Goal: Find specific page/section: Find specific page/section

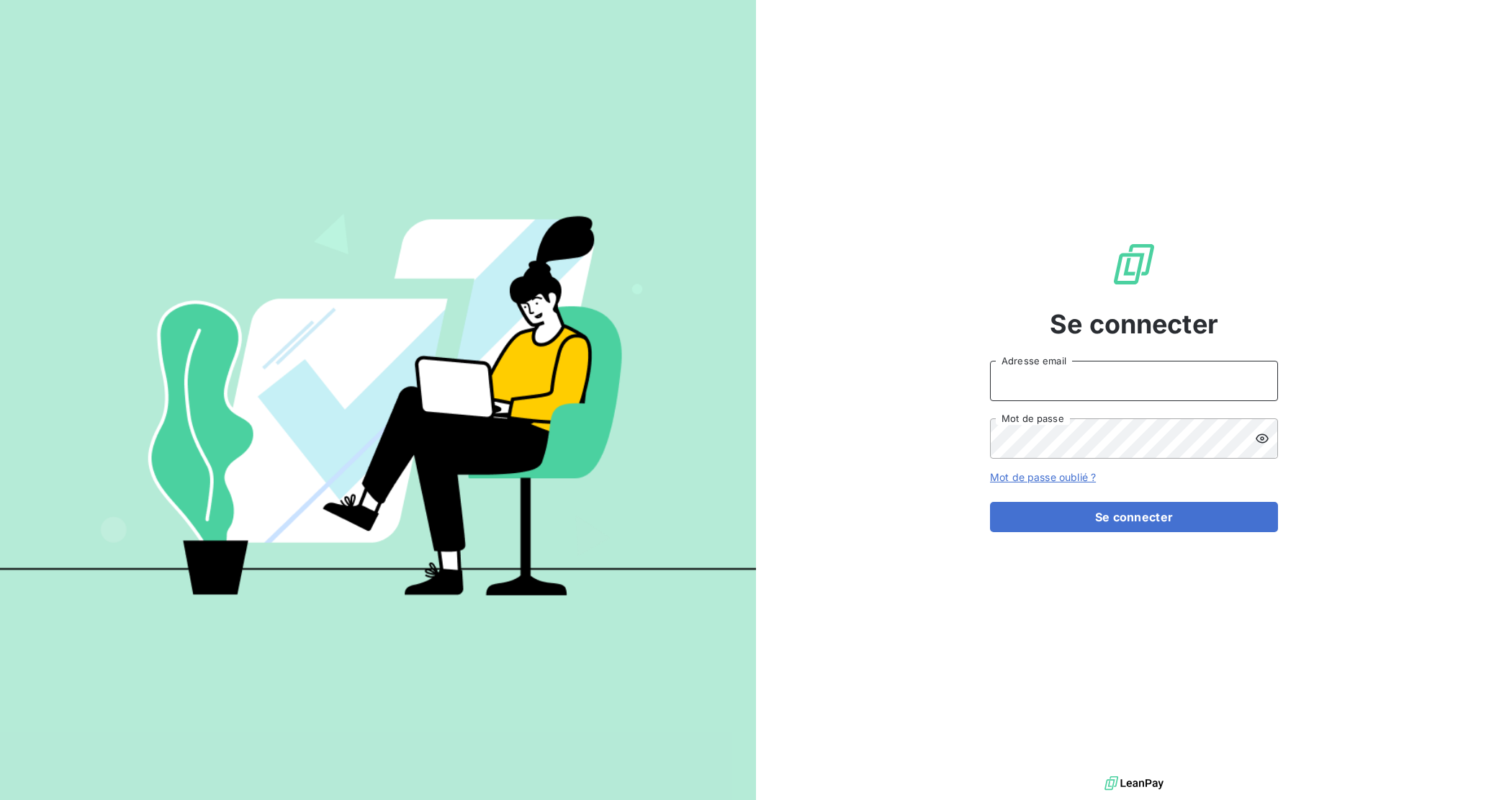
type input "[EMAIL_ADDRESS][DOMAIN_NAME]"
click at [1105, 500] on form "[EMAIL_ADDRESS][DOMAIN_NAME] Adresse email Mot de passe Mot de passe oublié ? S…" at bounding box center [1134, 447] width 288 height 171
click at [1105, 510] on button "Se connecter" at bounding box center [1134, 517] width 288 height 30
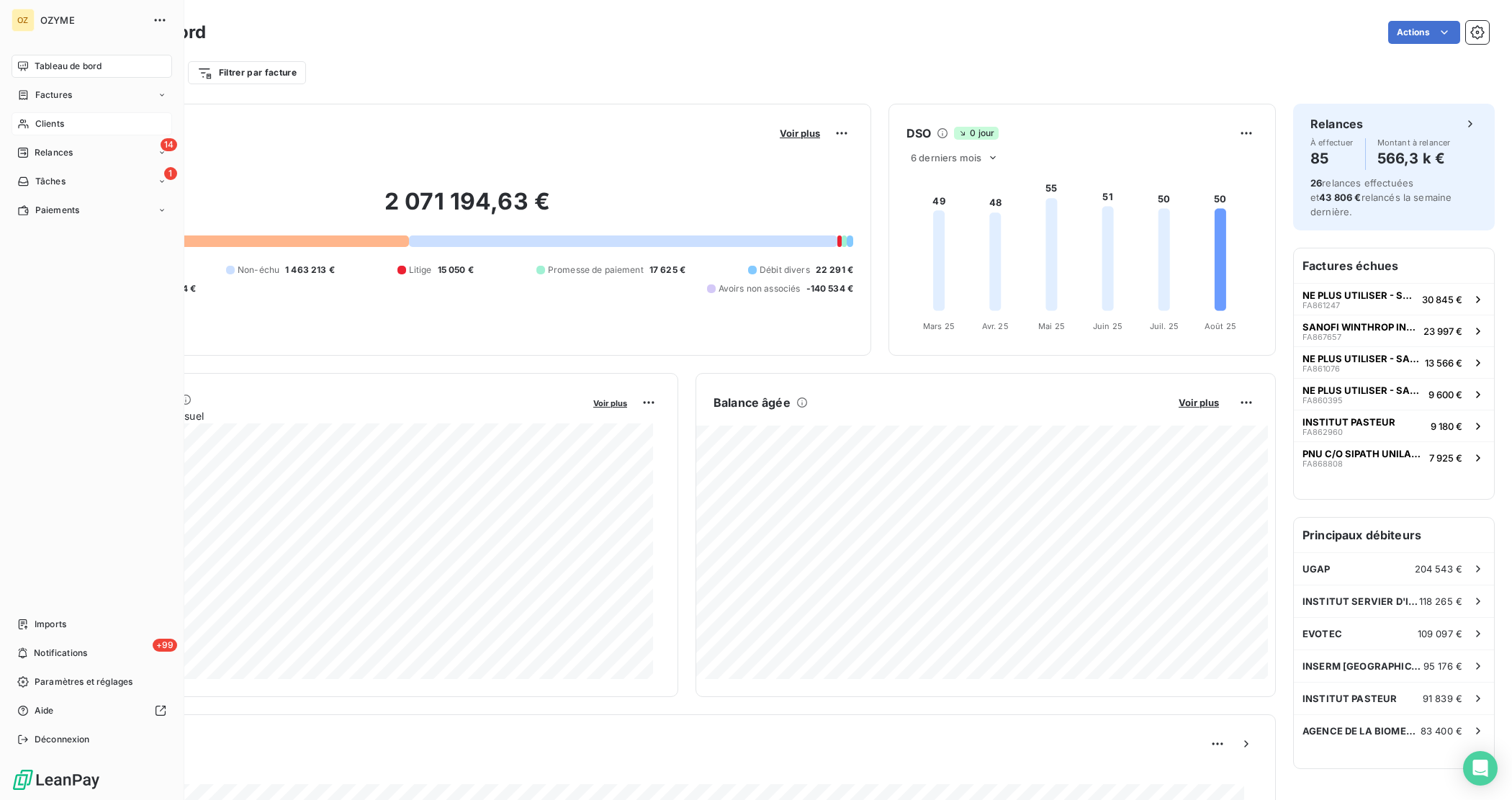
click at [30, 117] on div "Clients" at bounding box center [91, 124] width 160 height 23
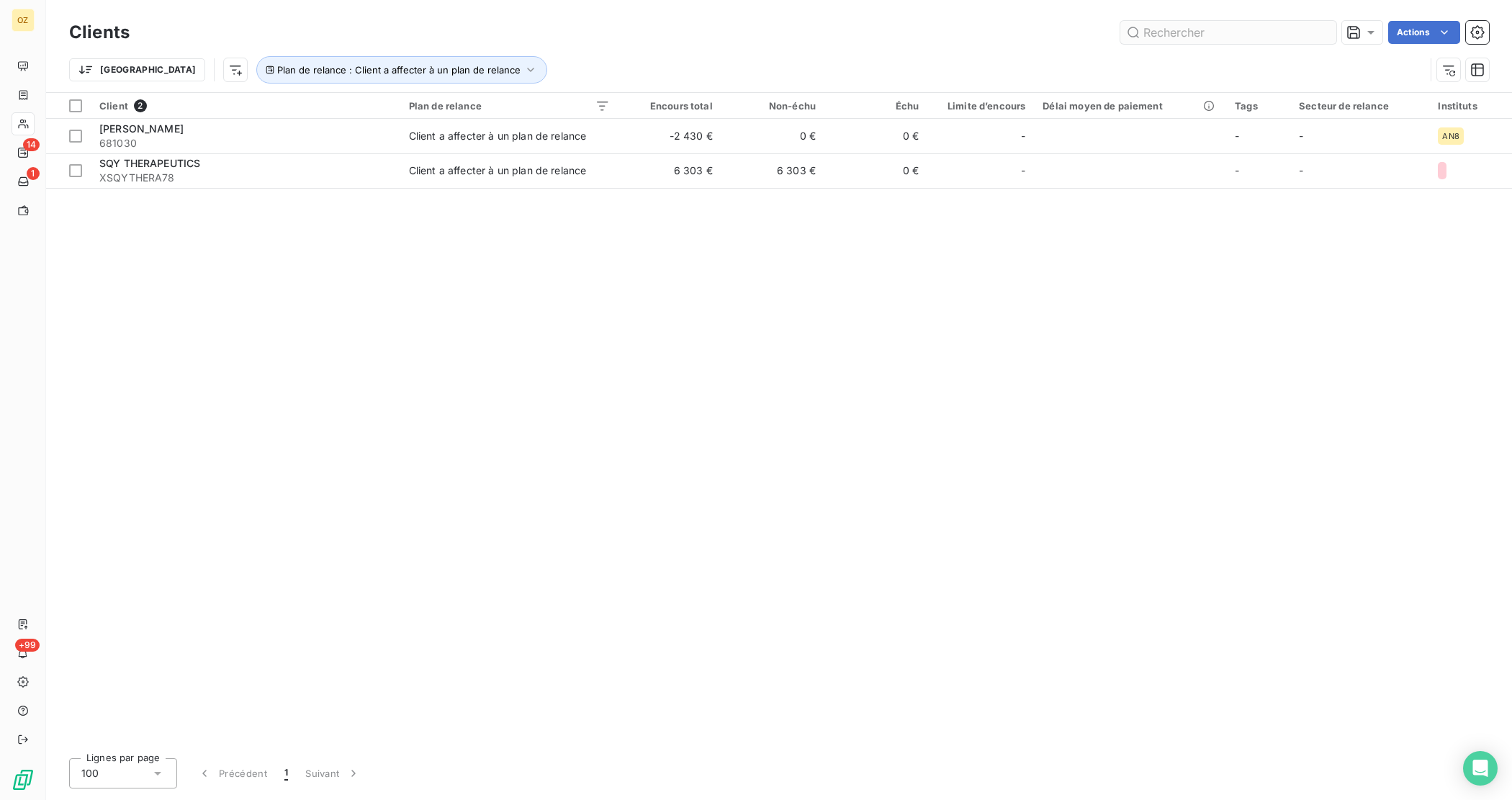
click at [1168, 29] on input "text" at bounding box center [1228, 32] width 216 height 23
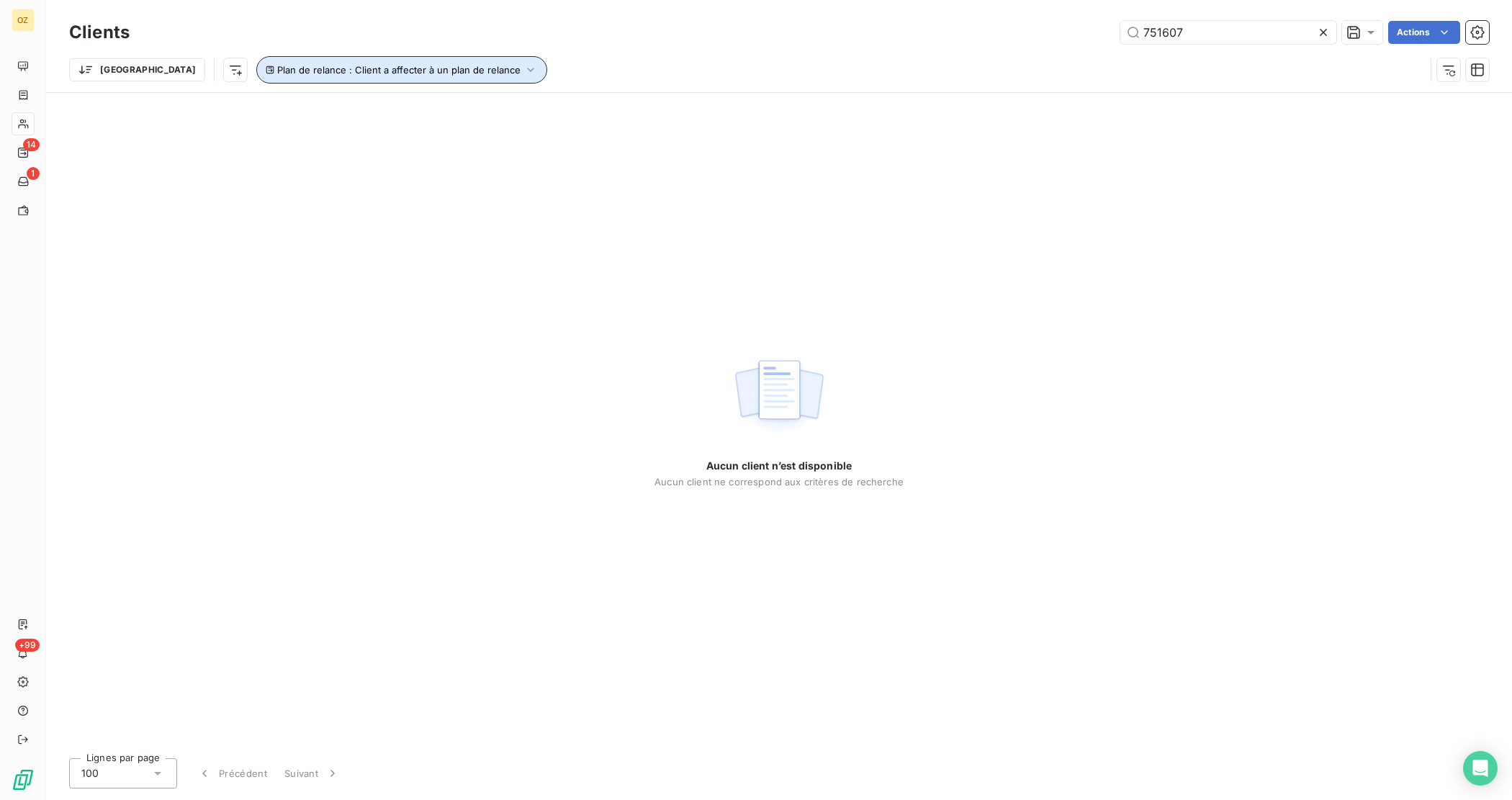
click at [327, 73] on span "Plan de relance : Client a affecter à un plan de relance" at bounding box center [398, 69] width 243 height 11
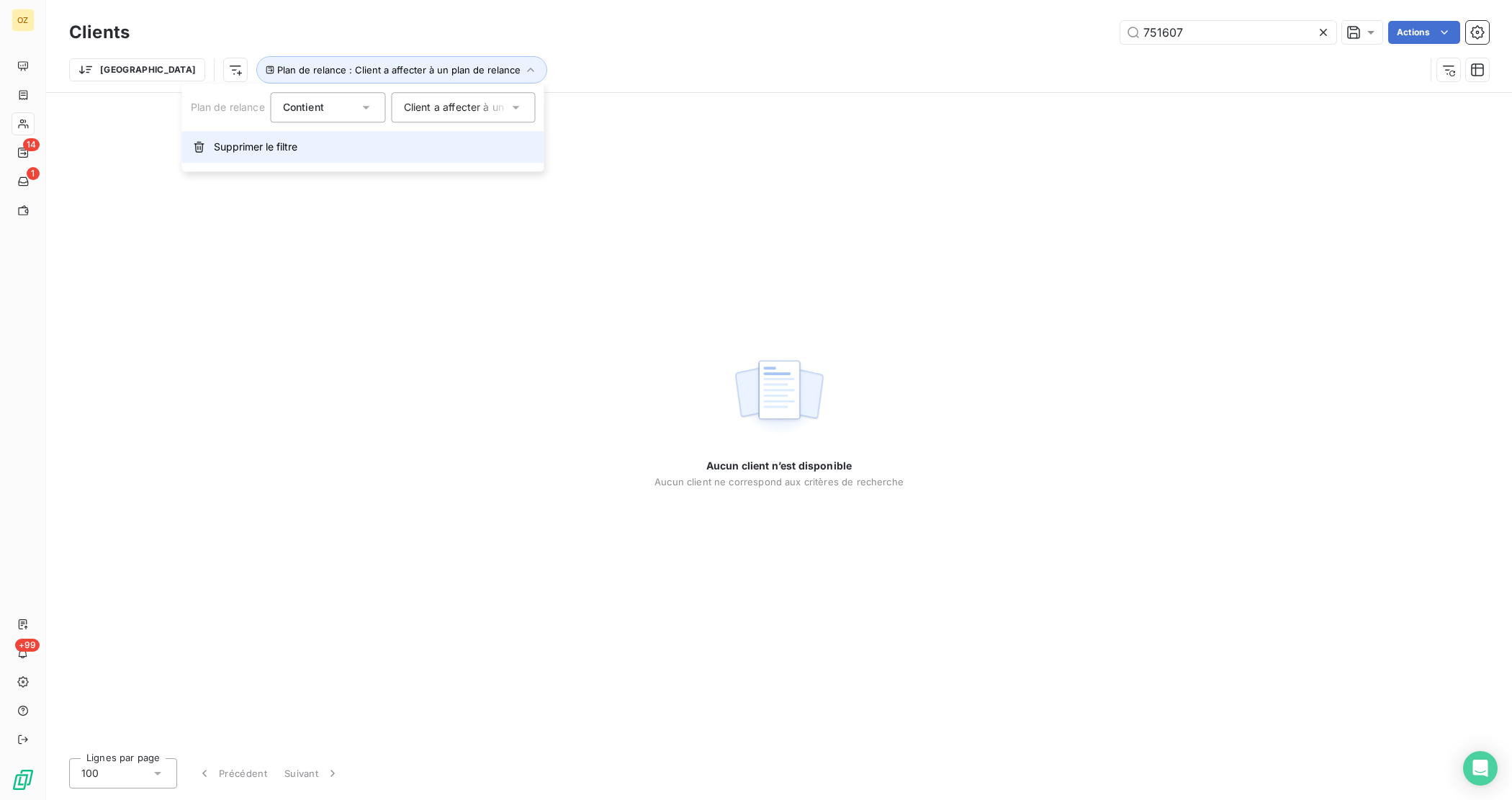
click at [268, 140] on span "Supprimer le filtre" at bounding box center [255, 146] width 83 height 15
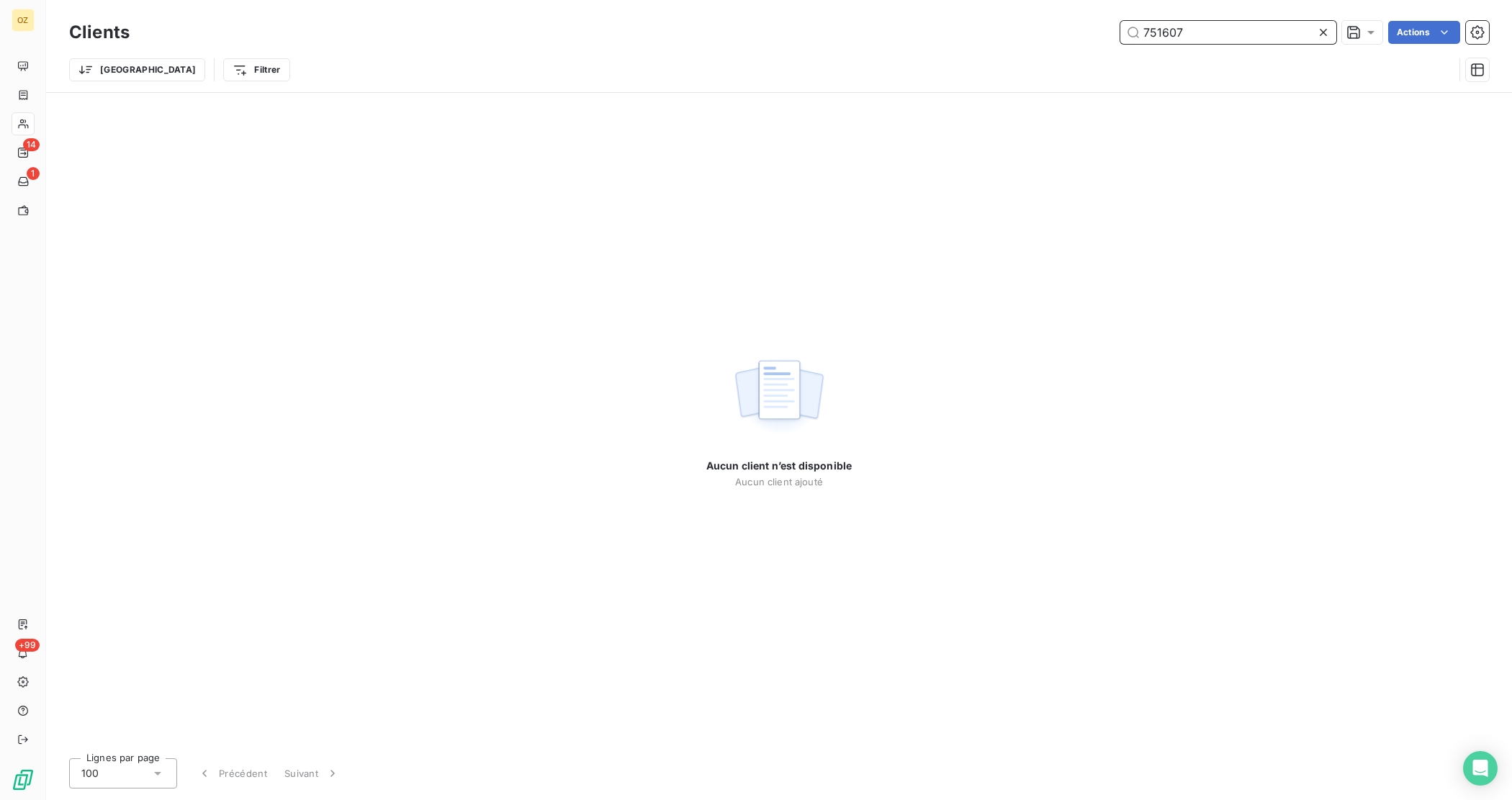
click at [1250, 23] on input "751607" at bounding box center [1228, 32] width 216 height 23
click at [1218, 23] on input "751607" at bounding box center [1228, 32] width 216 height 23
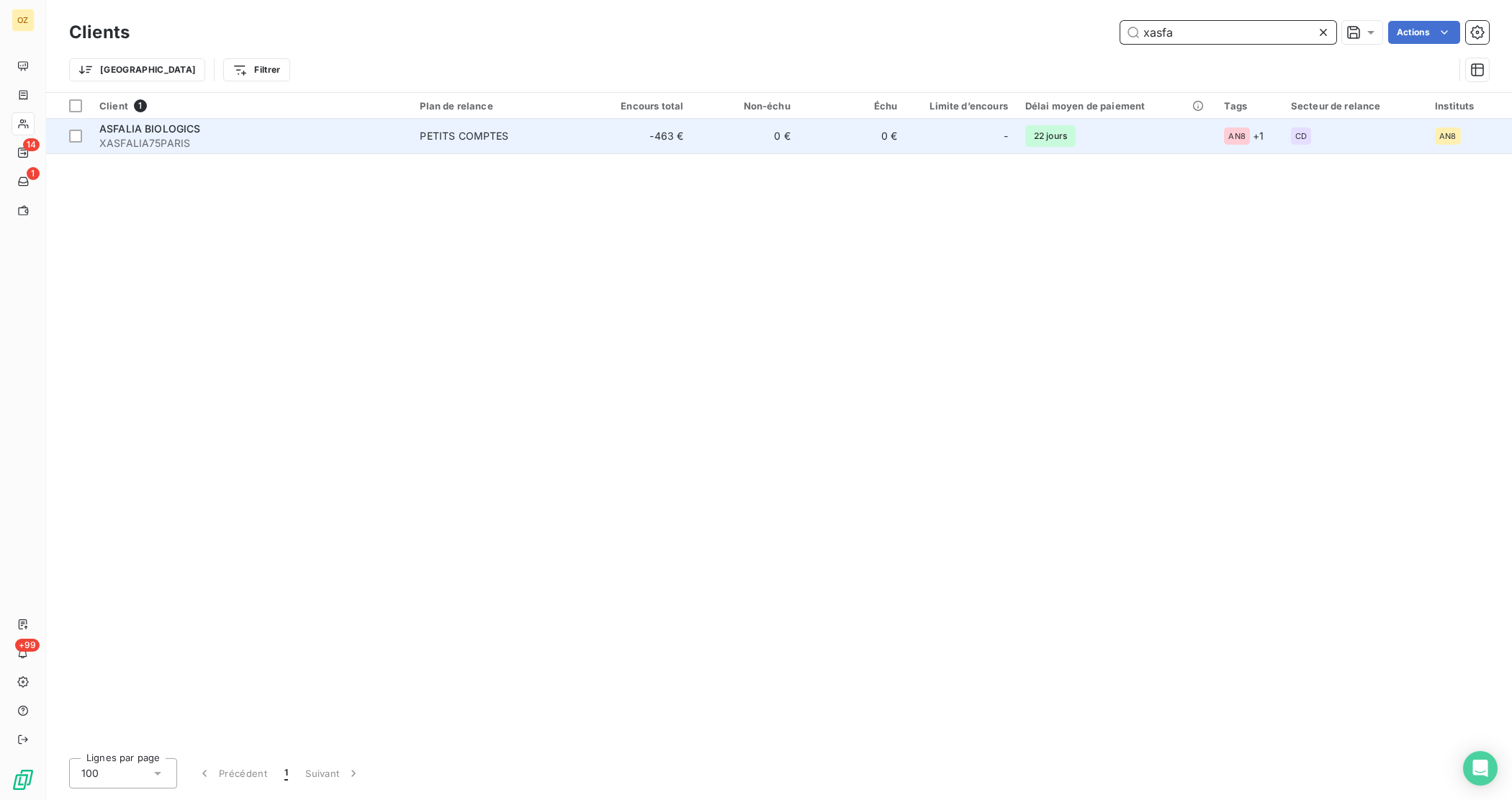
type input "xasfa"
click at [519, 134] on span "PETITS COMPTES" at bounding box center [498, 136] width 156 height 15
